Goal: Task Accomplishment & Management: Manage account settings

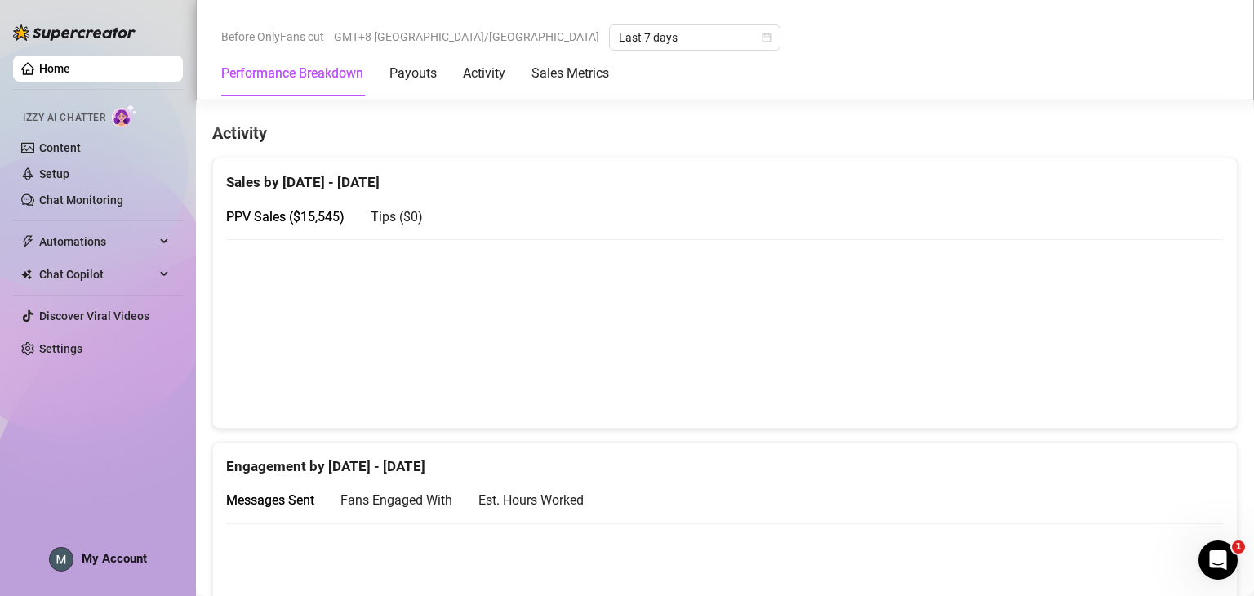
scroll to position [739, 0]
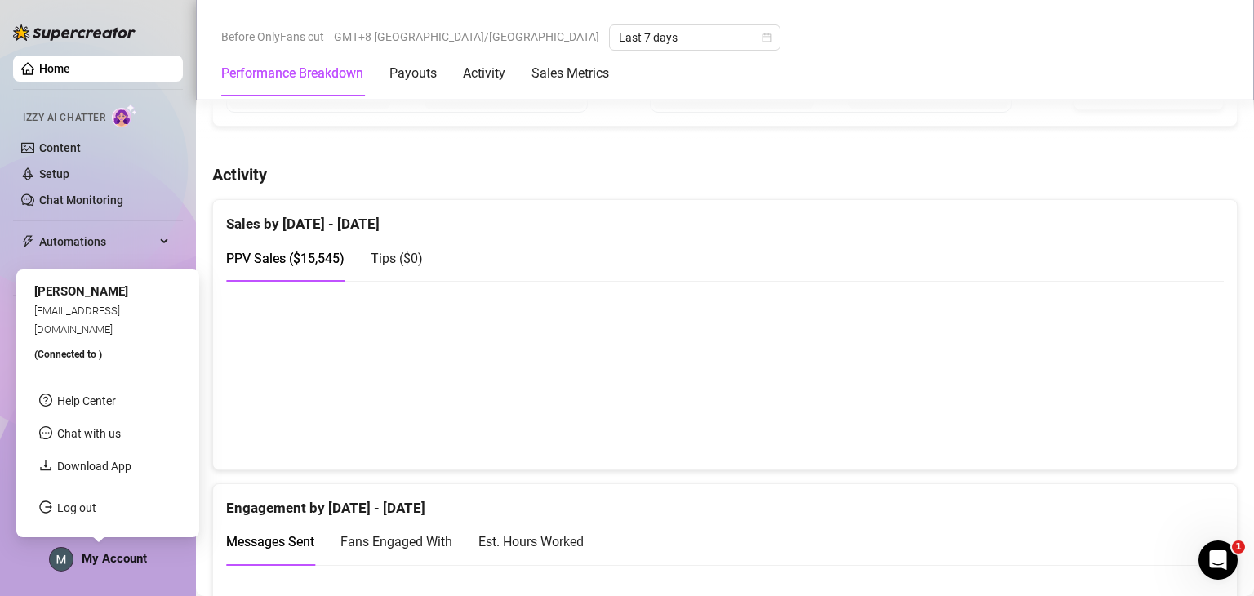
click at [109, 551] on span "My Account" at bounding box center [114, 558] width 65 height 15
click at [96, 511] on link "Log out" at bounding box center [76, 507] width 39 height 13
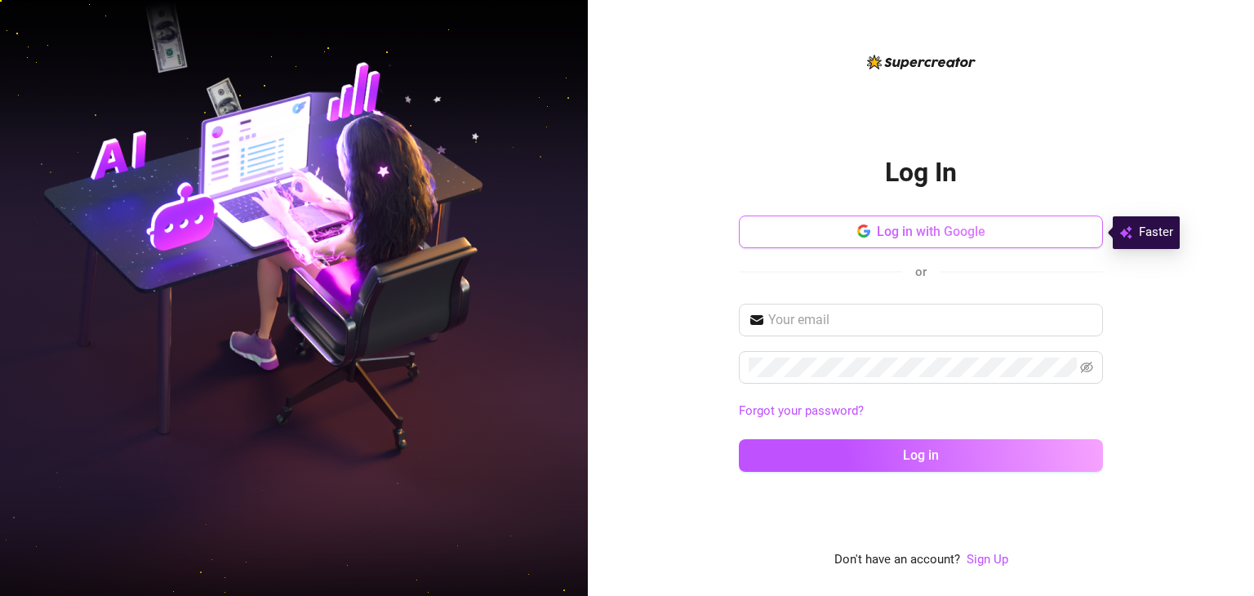
click at [913, 238] on span "Log in with Google" at bounding box center [931, 232] width 109 height 16
